Goal: Information Seeking & Learning: Learn about a topic

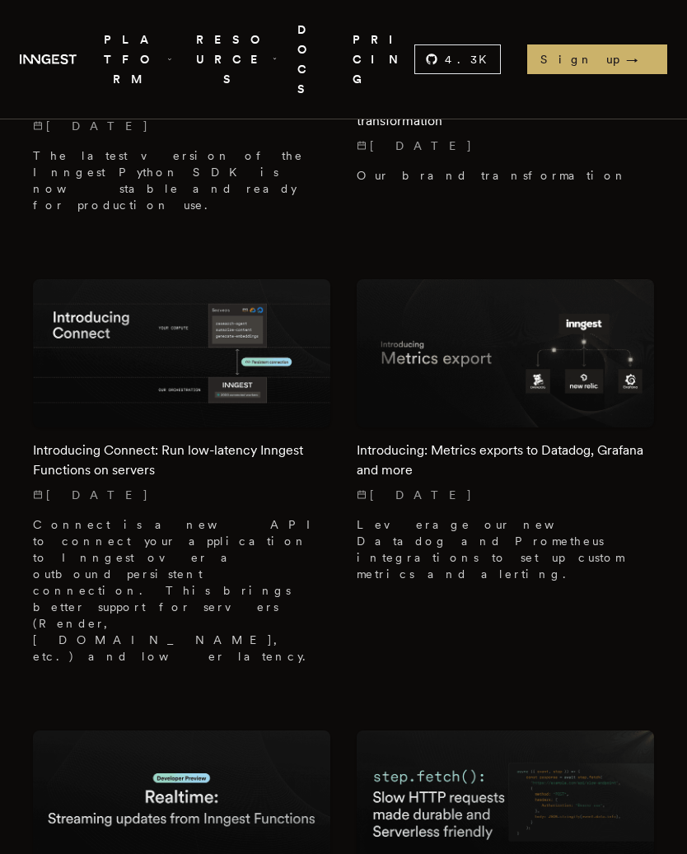
scroll to position [1731, 0]
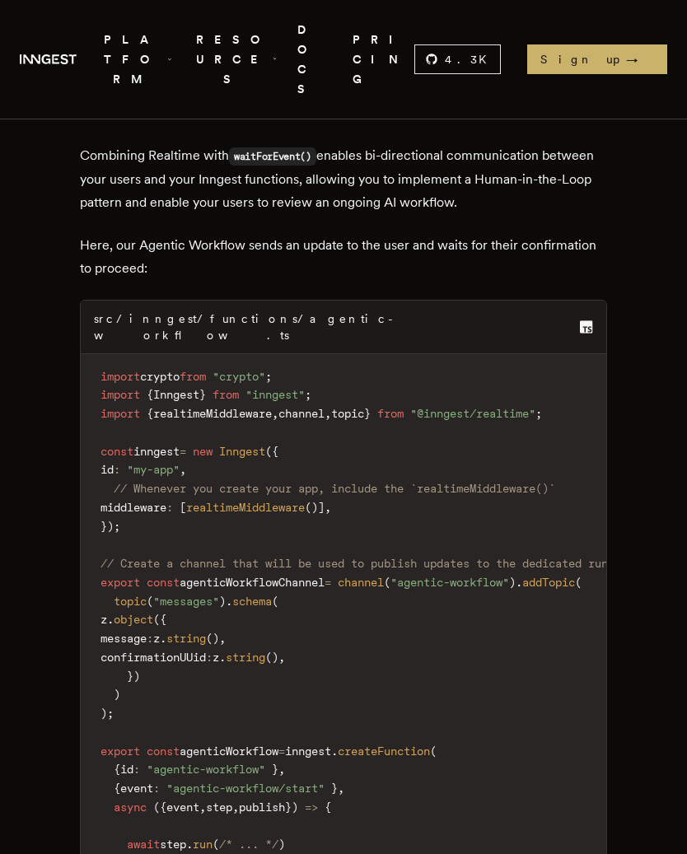
scroll to position [4124, 0]
click at [0, 0] on link "inngest/inngest" at bounding box center [0, 0] width 0 height 0
click at [0, 0] on link "inngest/agent-kit" at bounding box center [0, 0] width 0 height 0
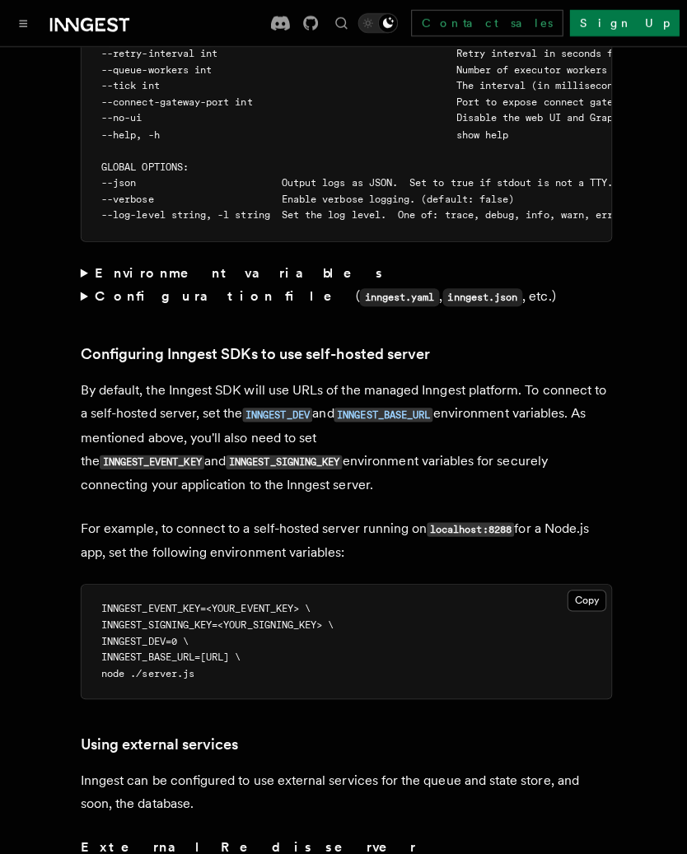
scroll to position [3524, 0]
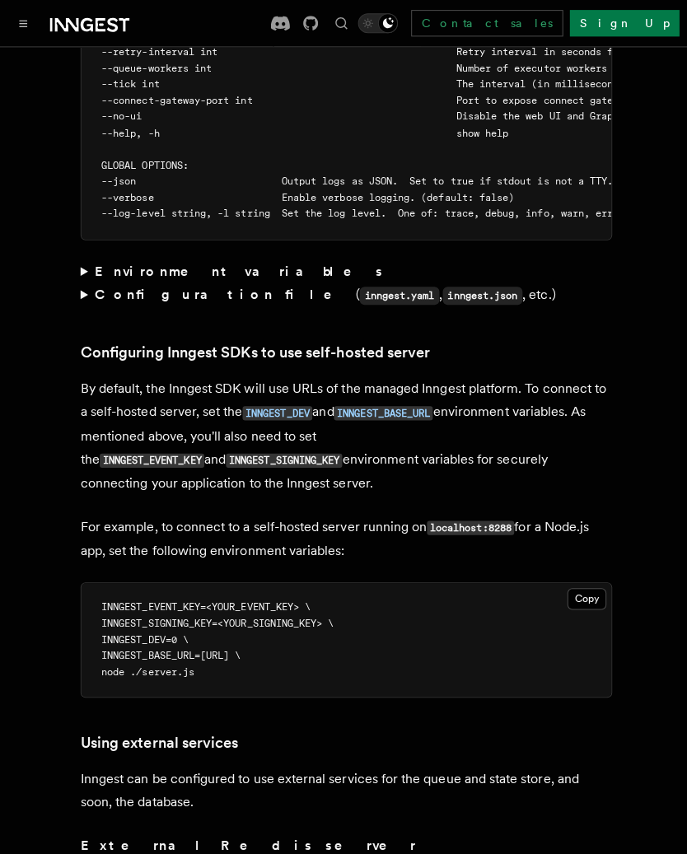
click at [64, 234] on article "Platform Deployment Self-hosting Self-hosting support for Inngest is supported …" at bounding box center [343, 254] width 647 height 7425
click at [73, 220] on article "Platform Deployment Self-hosting Self-hosting support for Inngest is supported …" at bounding box center [343, 254] width 647 height 7425
click at [81, 281] on summary "Configuration file ( inngest.yaml , inngest.json , etc.)" at bounding box center [343, 293] width 527 height 24
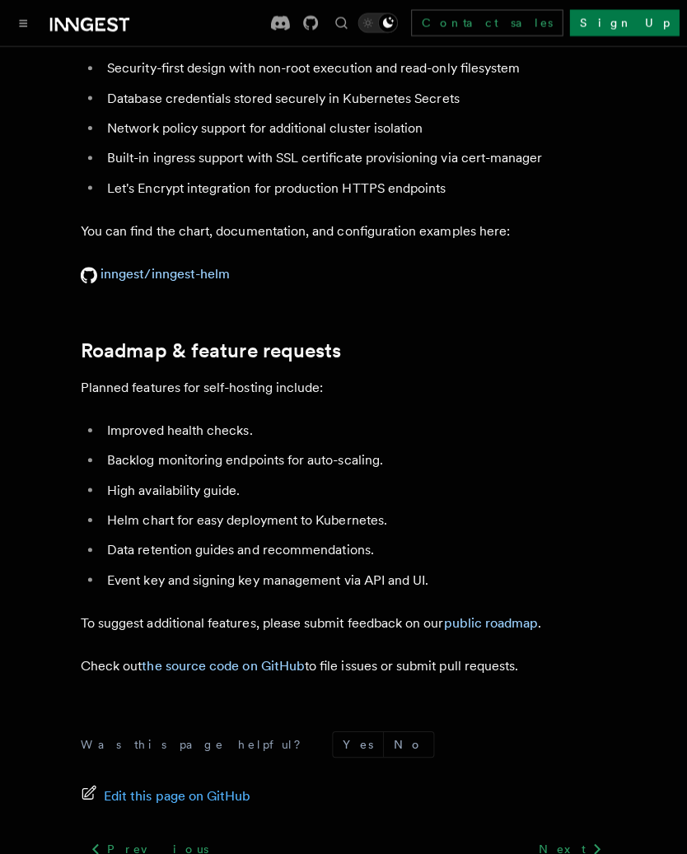
scroll to position [6774, 0]
click at [507, 610] on link "public roadmap" at bounding box center [487, 618] width 94 height 16
